Goal: Task Accomplishment & Management: Complete application form

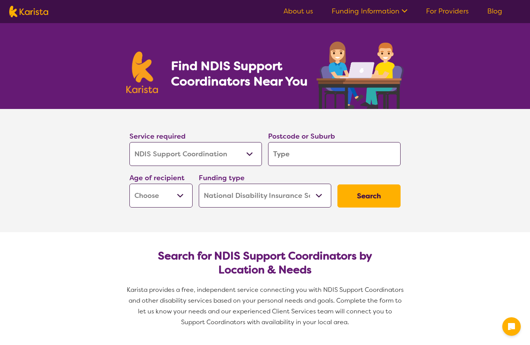
select select "NDIS Support Coordination"
select select "NDIS"
select select "NDIS Support Coordination"
select select "NDIS"
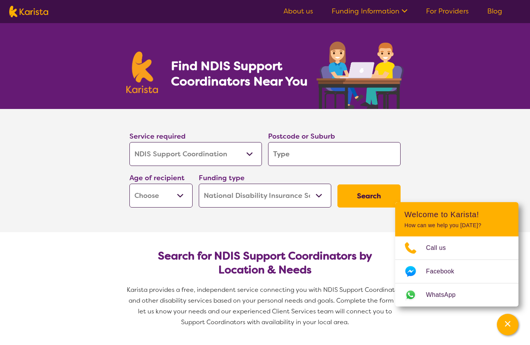
click at [304, 158] on input "search" at bounding box center [334, 154] width 133 height 24
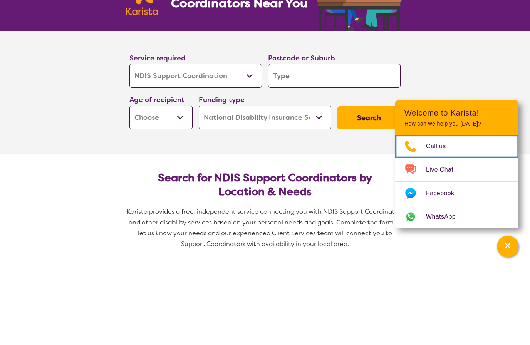
scroll to position [78, 0]
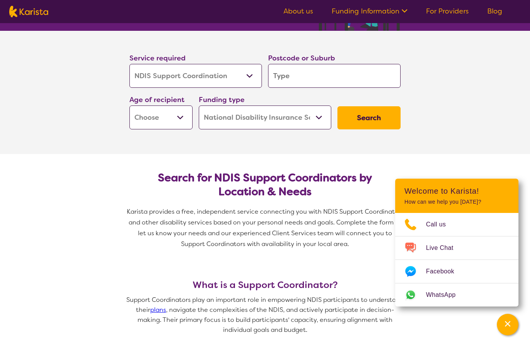
click at [296, 81] on input "search" at bounding box center [334, 76] width 133 height 24
type input "2"
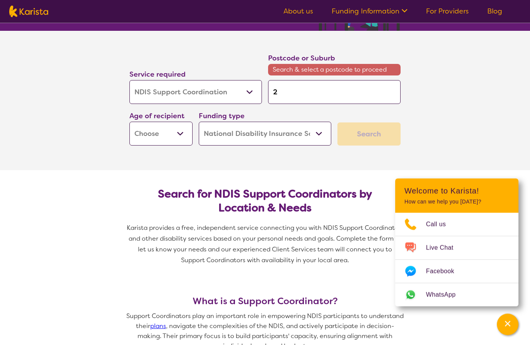
type input "22"
type input "223"
type input "2232"
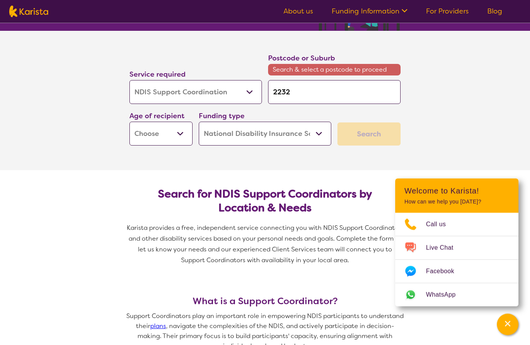
type input "2232"
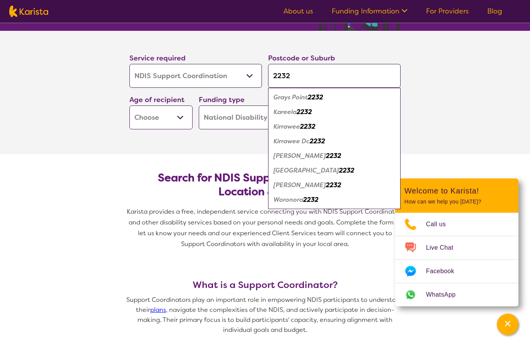
type input "2232"
click at [179, 120] on select "Early Childhood - 0 to 9 Child - 10 to 11 Adolescent - 12 to 17 Adult - 18 to 6…" at bounding box center [161, 118] width 63 height 24
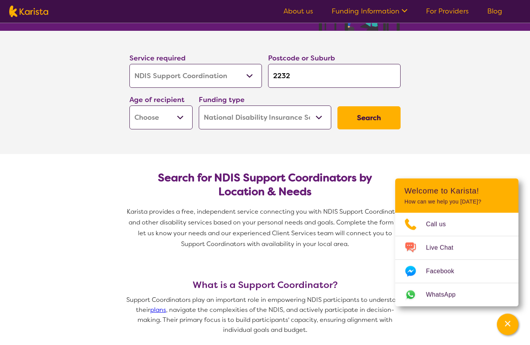
select select "AD"
click at [318, 121] on select "Home Care Package (HCP) National Disability Insurance Scheme (NDIS) I don't know" at bounding box center [265, 118] width 133 height 24
click at [379, 123] on button "Search" at bounding box center [369, 117] width 63 height 23
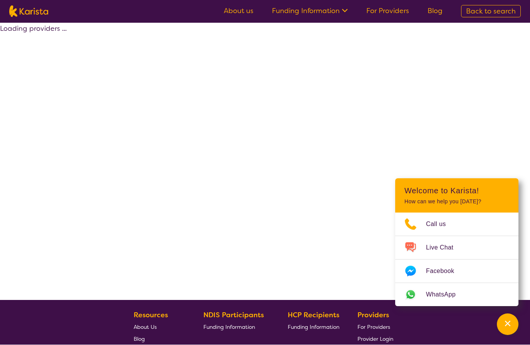
scroll to position [0, 0]
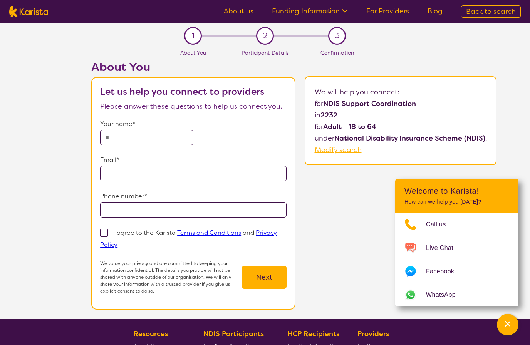
click at [154, 141] on input "text" at bounding box center [146, 137] width 93 height 15
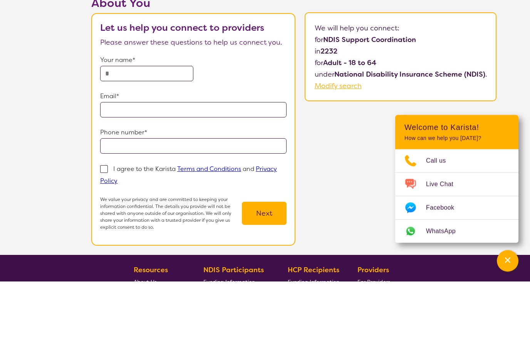
type input "**********"
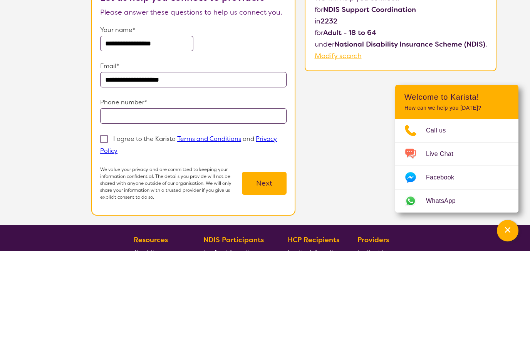
type input "**********"
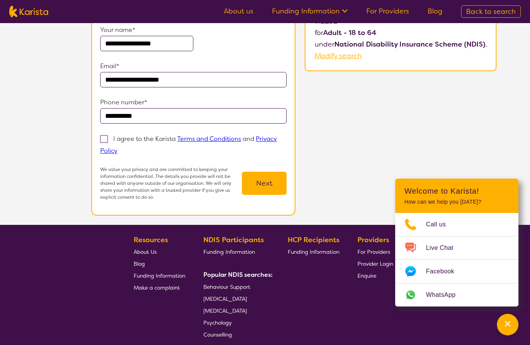
click at [105, 142] on span at bounding box center [104, 139] width 8 height 8
click at [118, 148] on input "I agree to the Karista Terms and Conditions and Privacy Policy" at bounding box center [120, 150] width 5 height 5
checkbox input "true"
click at [271, 187] on button "Next" at bounding box center [264, 183] width 45 height 23
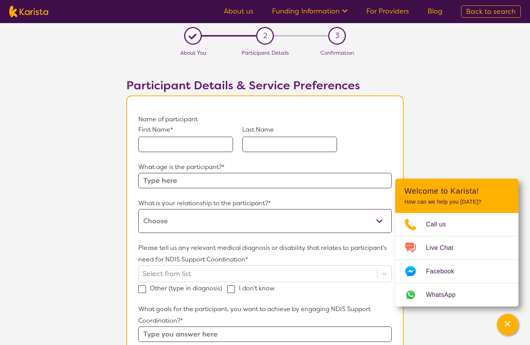
click at [183, 148] on input "text" at bounding box center [185, 144] width 95 height 15
type input "[PERSON_NAME]"
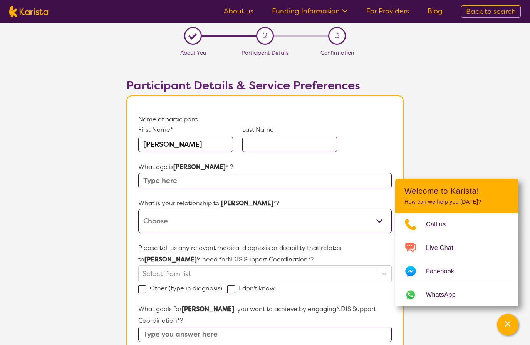
type input "[PERSON_NAME]"
click at [215, 184] on input "text" at bounding box center [265, 180] width 254 height 15
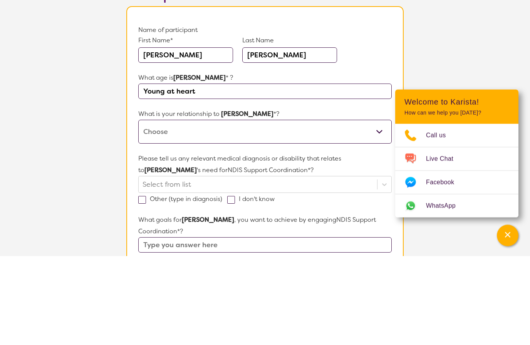
type input "Young at heart"
click at [240, 209] on select "This request is for myself I am their parent I am their child I am their spouse…" at bounding box center [265, 221] width 254 height 24
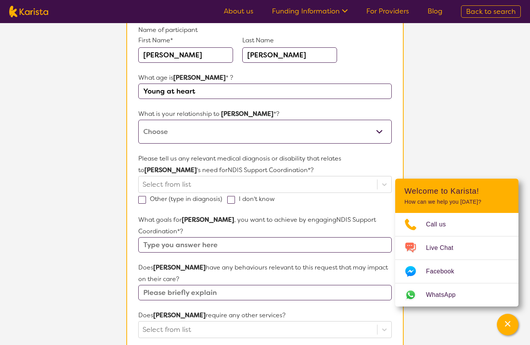
click at [383, 134] on select "This request is for myself I am their parent I am their child I am their spouse…" at bounding box center [265, 132] width 254 height 24
select select "This request is for myself"
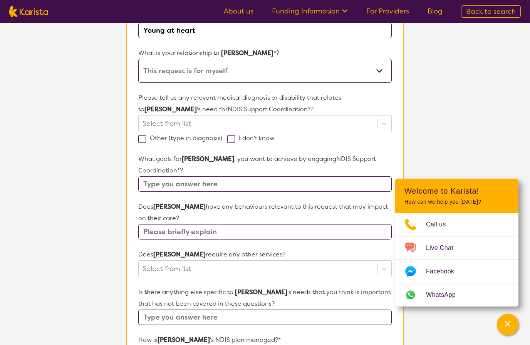
scroll to position [136, 0]
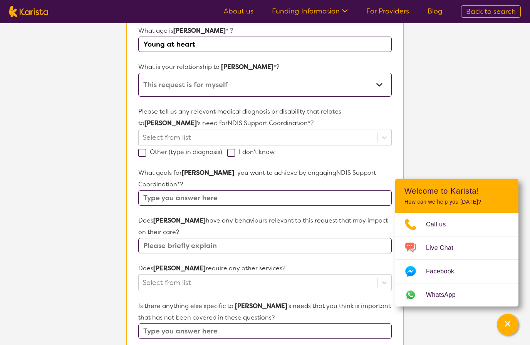
click at [215, 190] on input "text" at bounding box center [265, 197] width 254 height 15
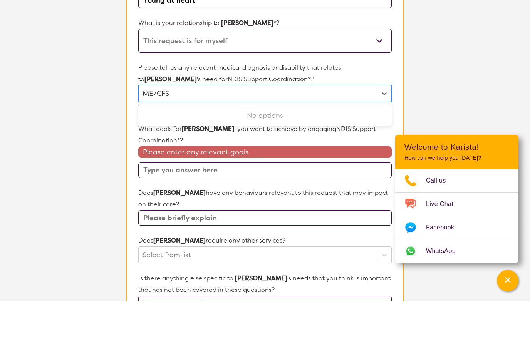
type input "ME/CFS"
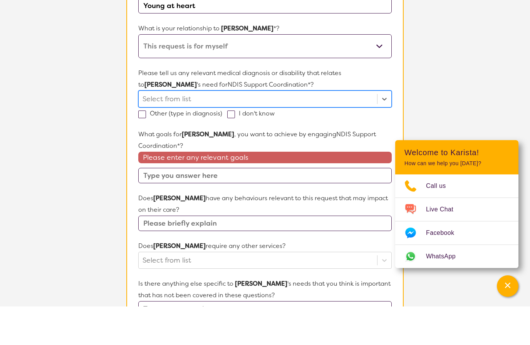
click at [446, 109] on section "L About You 2 Participant Details 3 Confirmation Participant Details & Service …" at bounding box center [265, 240] width 530 height 707
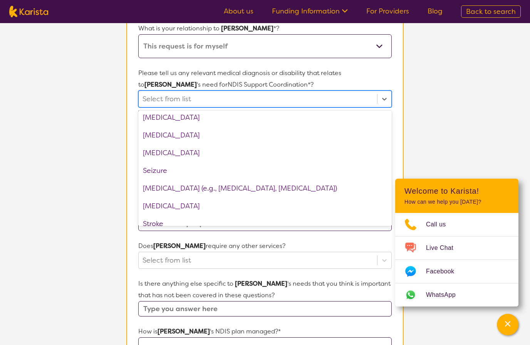
scroll to position [0, 0]
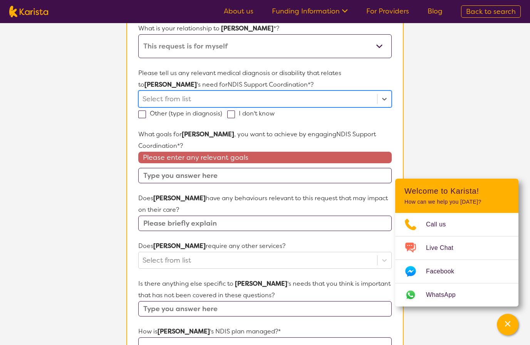
click at [226, 168] on input "text" at bounding box center [265, 175] width 254 height 15
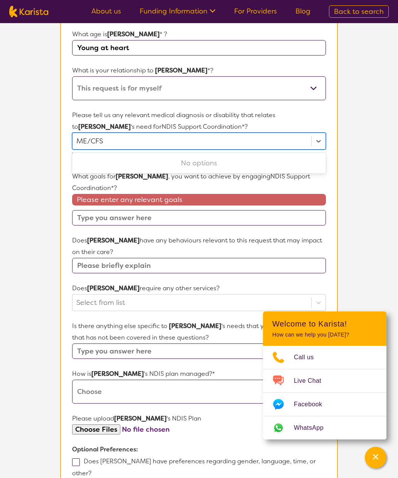
type input "ME/CFS"
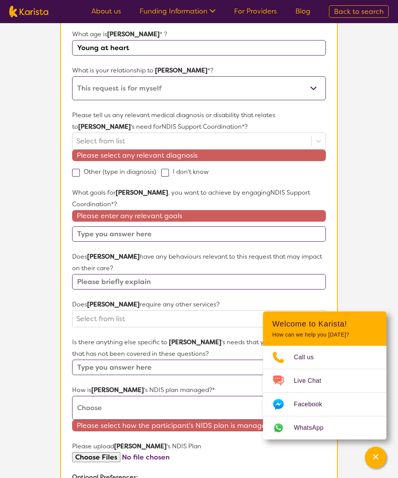
click at [362, 213] on section "L About You 2 Participant Details 3 Confirmation Participant Details & Service …" at bounding box center [199, 257] width 398 height 735
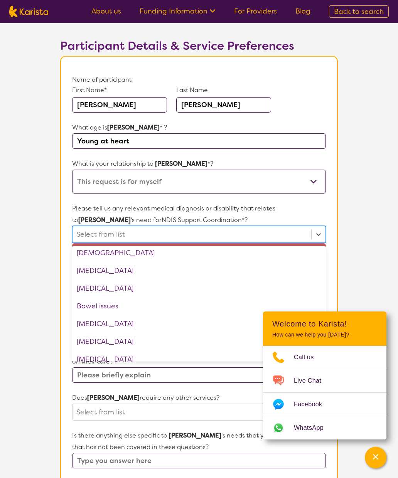
scroll to position [40, 0]
click at [357, 261] on section "L About You 2 Participant Details 3 Confirmation Participant Details & Service …" at bounding box center [199, 350] width 398 height 735
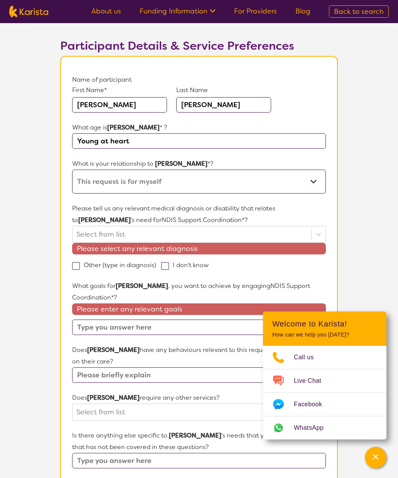
click at [80, 267] on label "Other (type in diagnosis)" at bounding box center [116, 265] width 89 height 8
click at [156, 267] on input "Other (type in diagnosis)" at bounding box center [158, 264] width 5 height 5
checkbox input "true"
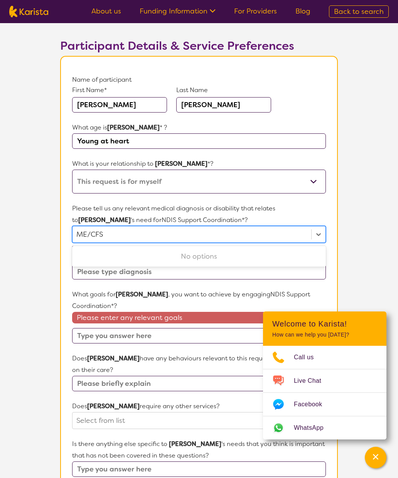
scroll to position [39, 0]
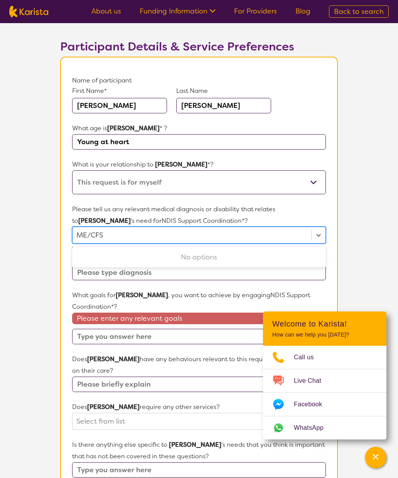
type input "ME/CFS"
click at [358, 294] on section "L About You 2 Participant Details 3 Confirmation Participant Details & Service …" at bounding box center [199, 356] width 398 height 744
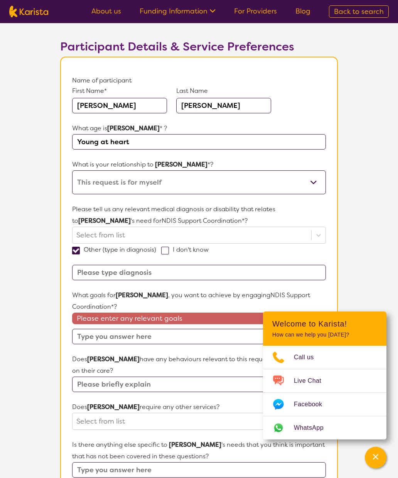
click at [114, 278] on input at bounding box center [199, 272] width 254 height 15
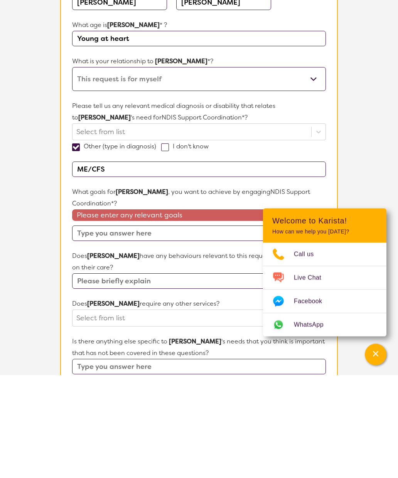
type input "ME/CFS"
click at [129, 329] on input "text" at bounding box center [199, 336] width 254 height 15
click at [303, 345] on span "Call us" at bounding box center [308, 358] width 29 height 12
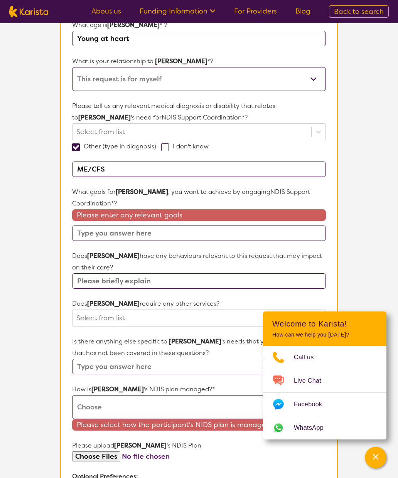
scroll to position [160, 0]
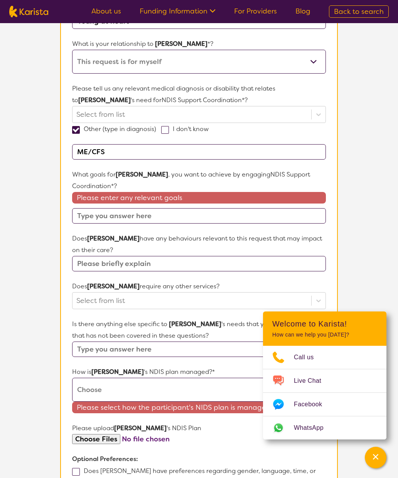
click at [379, 264] on section "L About You 2 Participant Details 3 Confirmation Participant Details & Service …" at bounding box center [199, 236] width 398 height 744
click at [375, 345] on div "Channel Menu" at bounding box center [375, 457] width 15 height 17
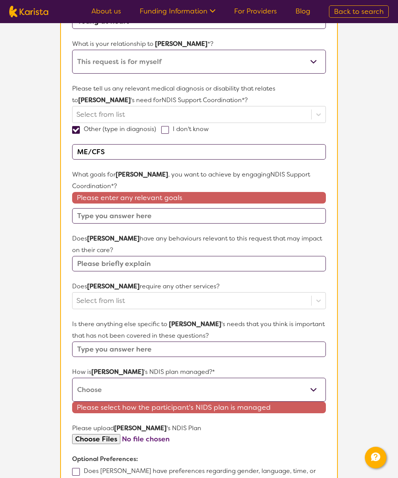
click at [131, 208] on input "text" at bounding box center [199, 215] width 254 height 15
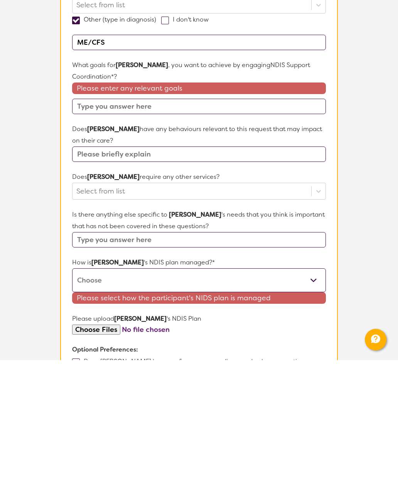
scroll to position [269, 0]
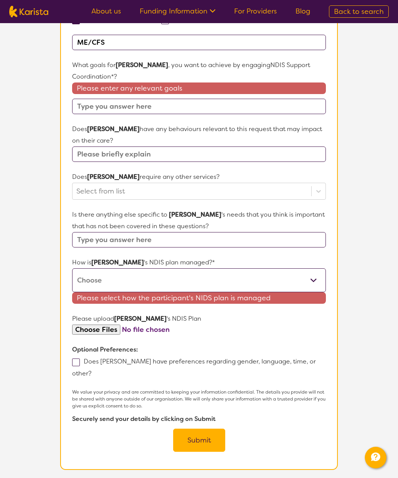
click at [363, 301] on section "L About You 2 Participant Details 3 Confirmation Participant Details & Service …" at bounding box center [199, 126] width 398 height 744
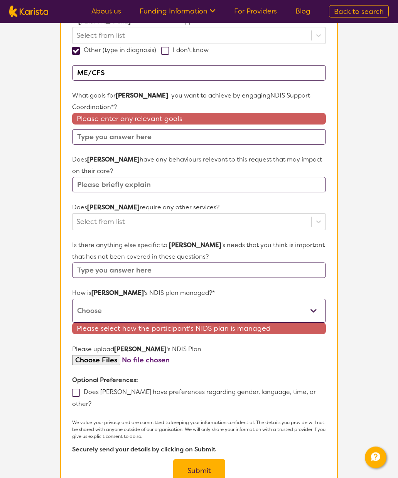
scroll to position [248, 0]
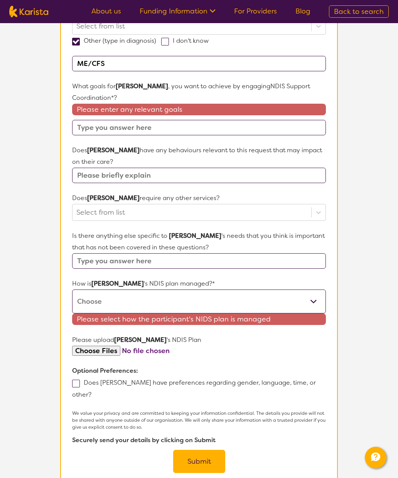
click at [312, 293] on select "Self-managed NDIS plan Managed by a registered plan management provider (not th…" at bounding box center [199, 301] width 254 height 24
select select "Plan Managed"
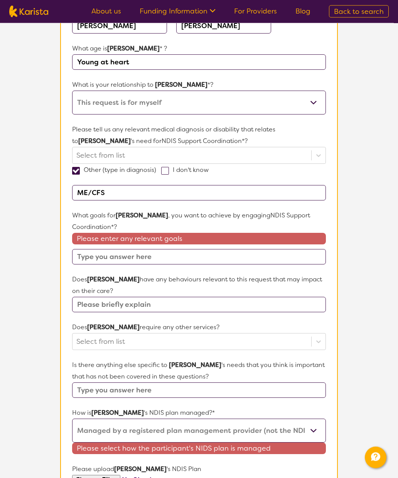
scroll to position [120, 0]
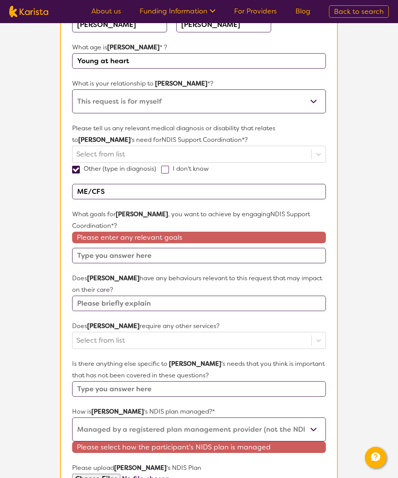
click at [138, 249] on input "text" at bounding box center [199, 255] width 254 height 15
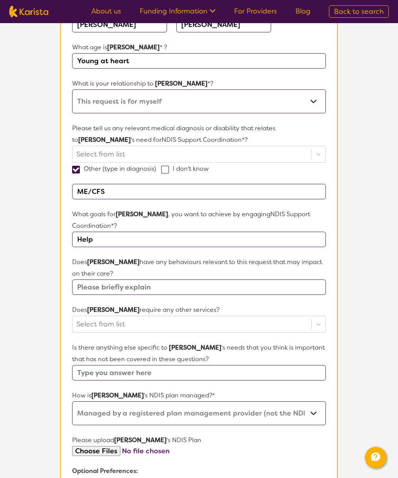
type input "Help"
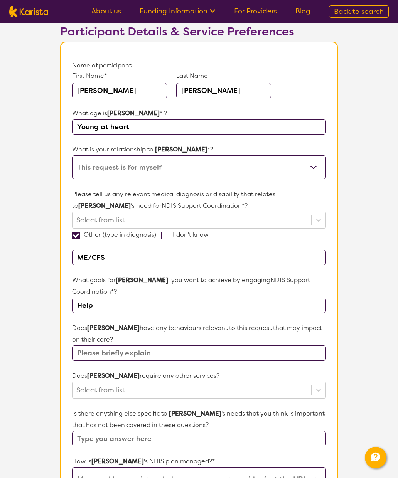
scroll to position [0, 0]
